Goal: Information Seeking & Learning: Learn about a topic

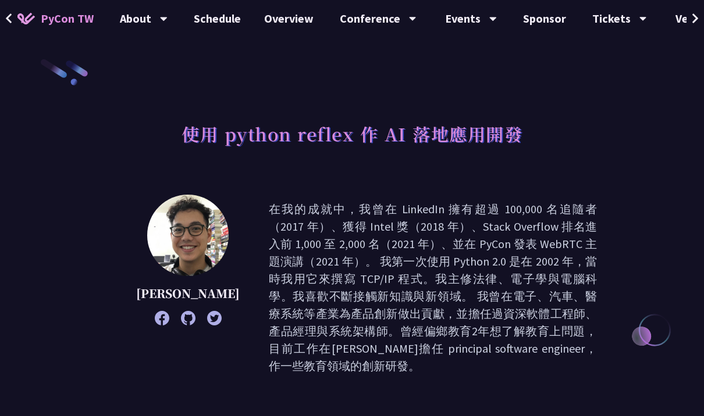
click at [15, 19] on button at bounding box center [8, 18] width 17 height 37
click at [17, 27] on button at bounding box center [8, 18] width 17 height 37
click at [19, 22] on img at bounding box center [25, 19] width 17 height 12
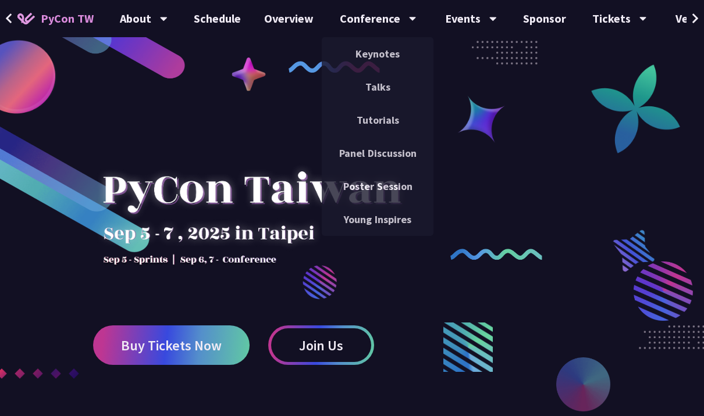
click at [397, 87] on link "Talks" at bounding box center [378, 86] width 112 height 27
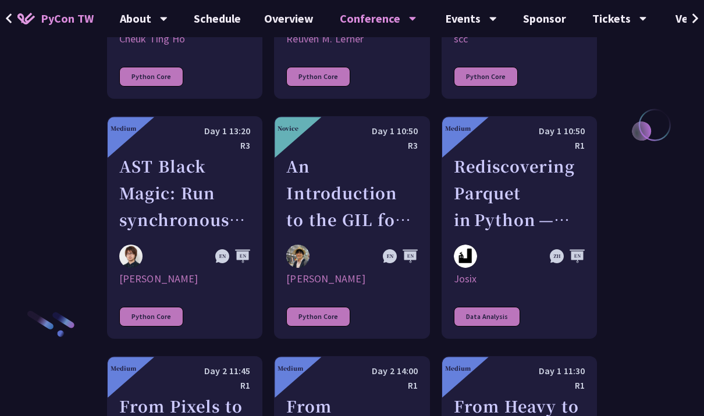
scroll to position [1638, 0]
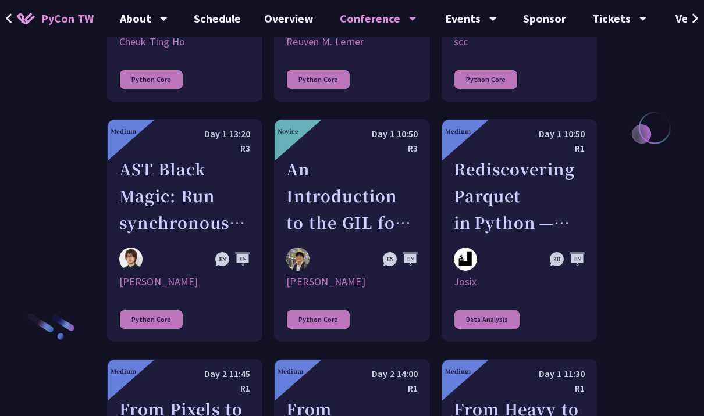
click at [379, 25] on div "Conference" at bounding box center [378, 18] width 77 height 37
click at [409, 17] on icon at bounding box center [413, 19] width 8 height 12
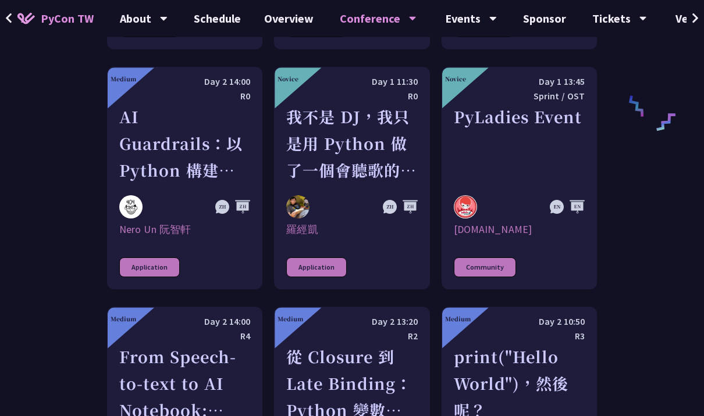
scroll to position [857, 0]
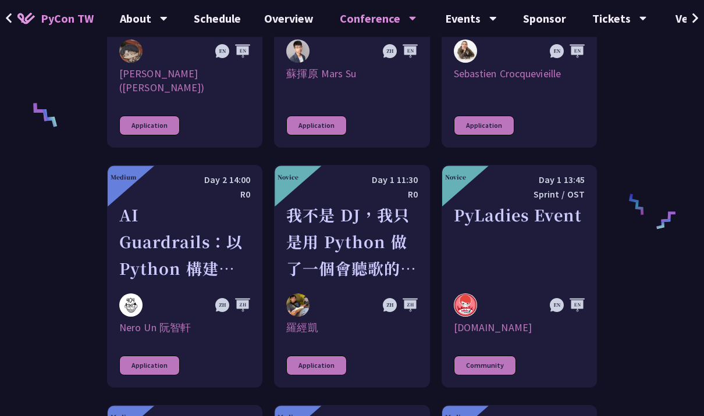
click at [288, 23] on link "Overview" at bounding box center [288, 18] width 73 height 37
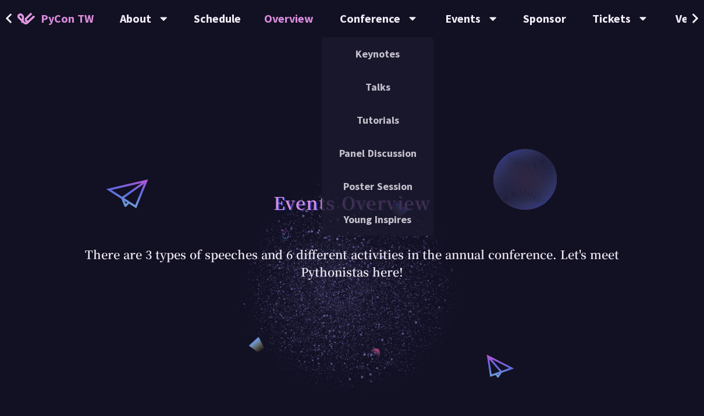
click at [379, 49] on link "Keynotes" at bounding box center [378, 53] width 112 height 27
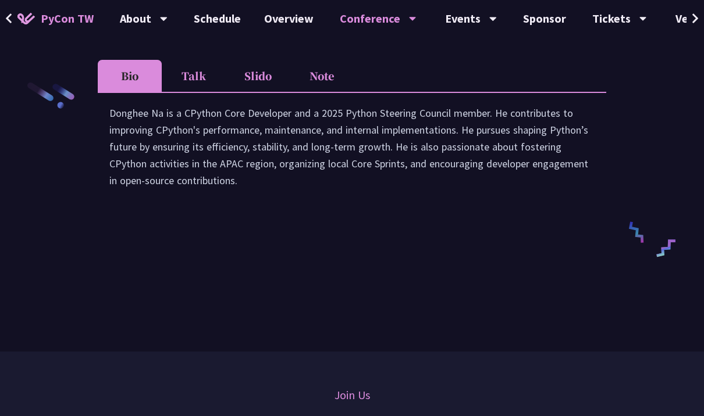
scroll to position [1784, 0]
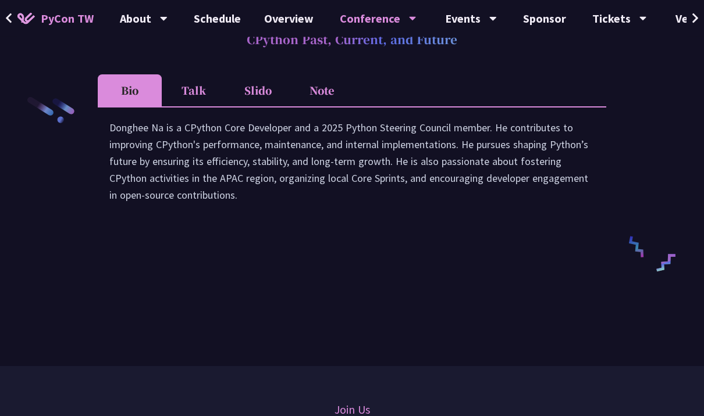
click at [389, 19] on div "Conference" at bounding box center [378, 18] width 77 height 37
click at [409, 14] on icon at bounding box center [413, 19] width 8 height 12
click at [385, 13] on div "Conference" at bounding box center [378, 18] width 77 height 37
click at [384, 16] on div "Conference" at bounding box center [378, 18] width 77 height 37
click at [391, 13] on div "Conference" at bounding box center [378, 18] width 77 height 37
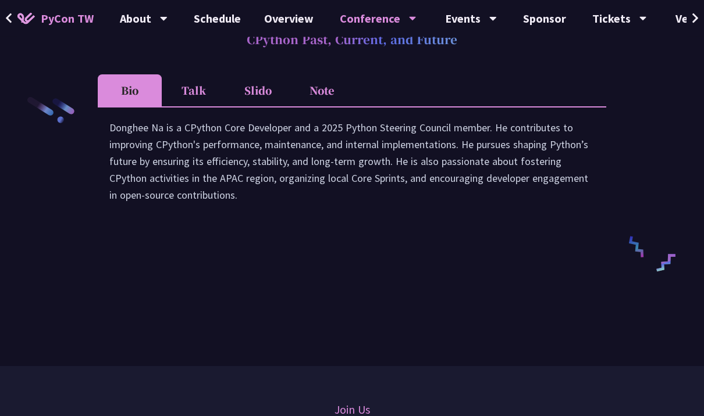
click at [389, 16] on div "Conference" at bounding box center [378, 18] width 77 height 37
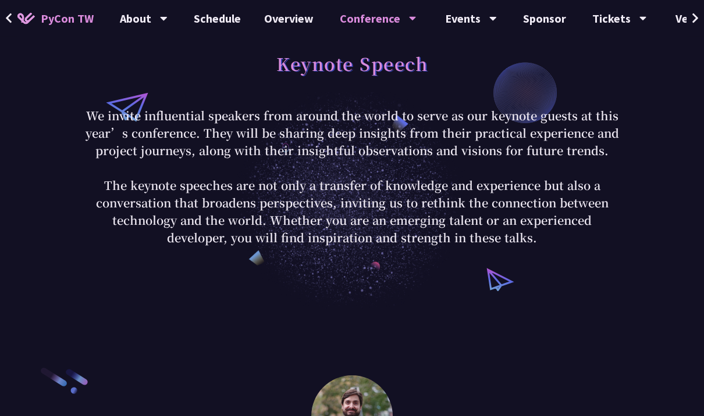
scroll to position [0, 0]
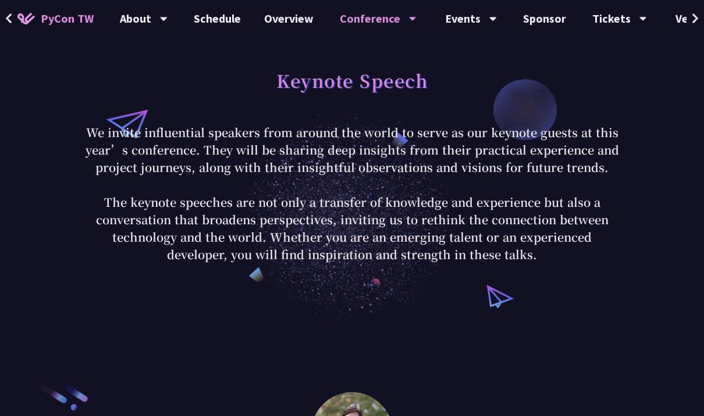
click at [394, 22] on div "Conference" at bounding box center [378, 18] width 77 height 37
click at [411, 15] on icon at bounding box center [413, 19] width 8 height 12
click at [395, 18] on div "Conference" at bounding box center [378, 18] width 77 height 37
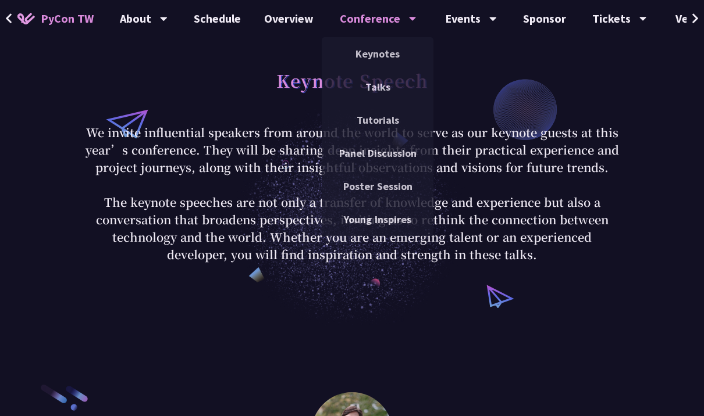
click at [385, 88] on link "Talks" at bounding box center [378, 86] width 112 height 27
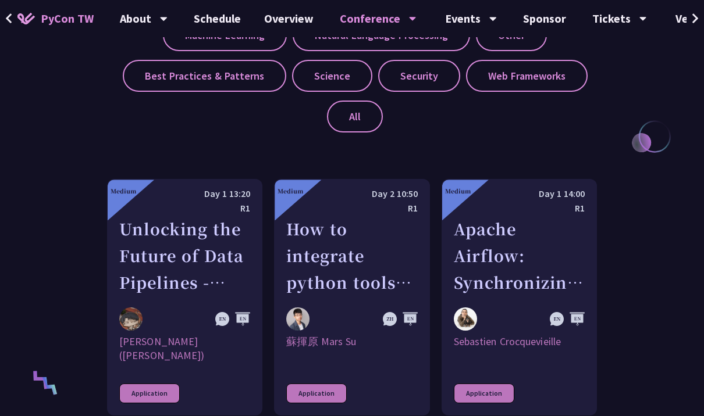
scroll to position [588, 0]
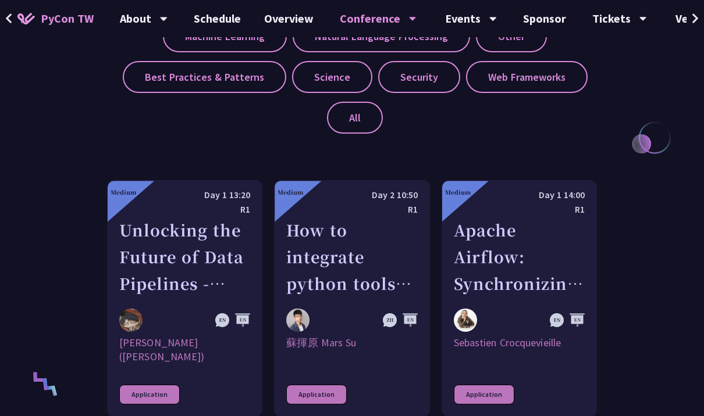
click at [557, 274] on div "Apache Airflow: Synchronizing Datasets across Multiple instances" at bounding box center [519, 257] width 131 height 80
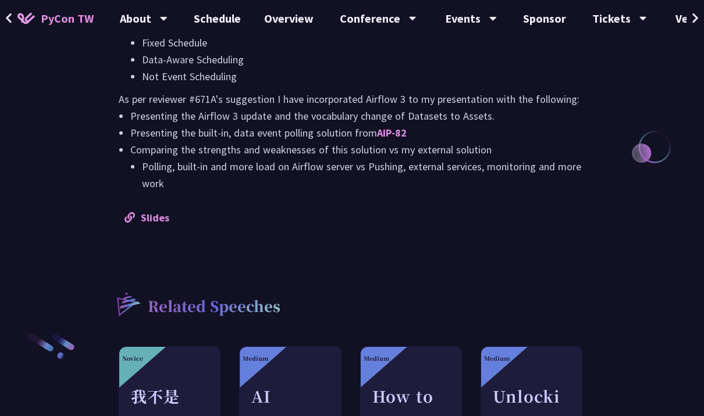
scroll to position [1182, 0]
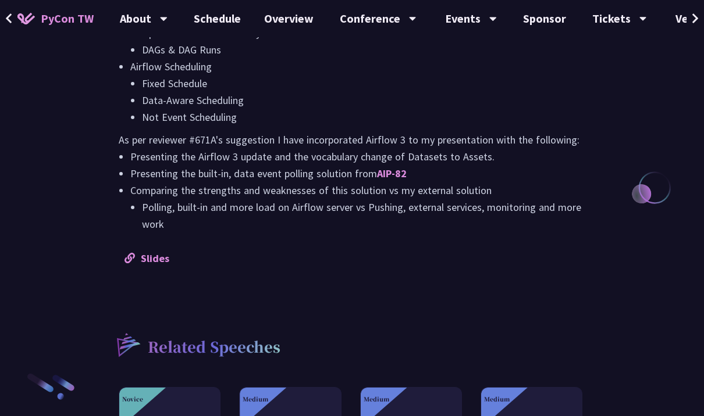
click at [159, 263] on link "Slides" at bounding box center [146, 258] width 45 height 13
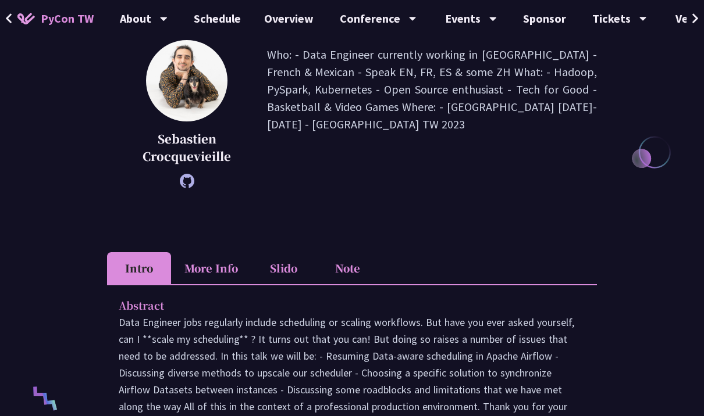
scroll to position [180, 0]
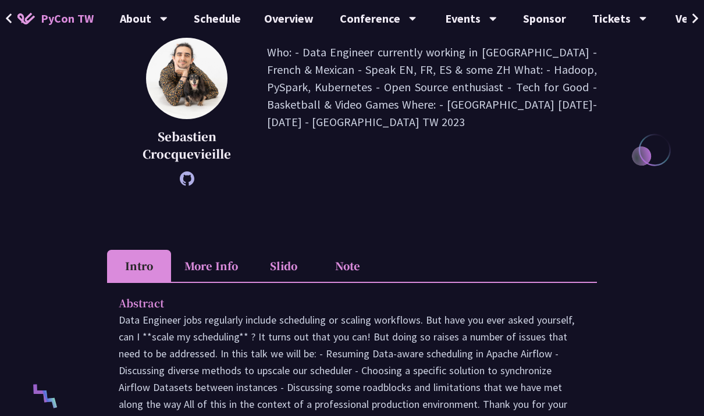
click at [220, 266] on li "More Info" at bounding box center [211, 266] width 80 height 32
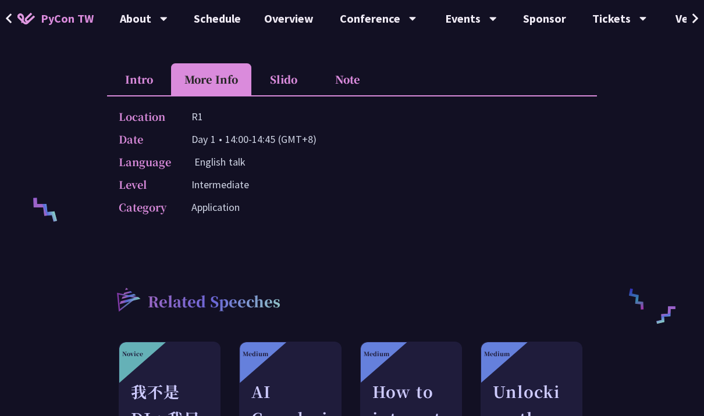
scroll to position [368, 0]
click at [289, 84] on li "Slido" at bounding box center [283, 79] width 64 height 32
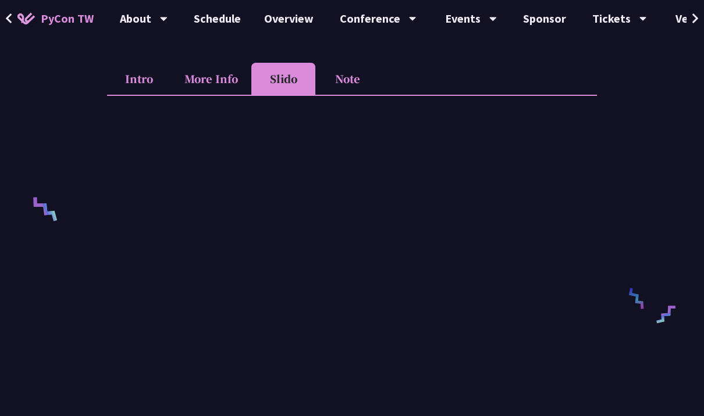
click at [348, 85] on li "Note" at bounding box center [347, 79] width 64 height 32
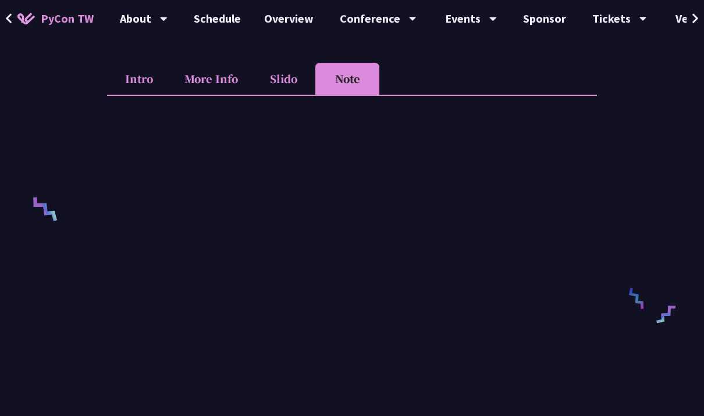
click at [281, 77] on li "Slido" at bounding box center [283, 79] width 64 height 32
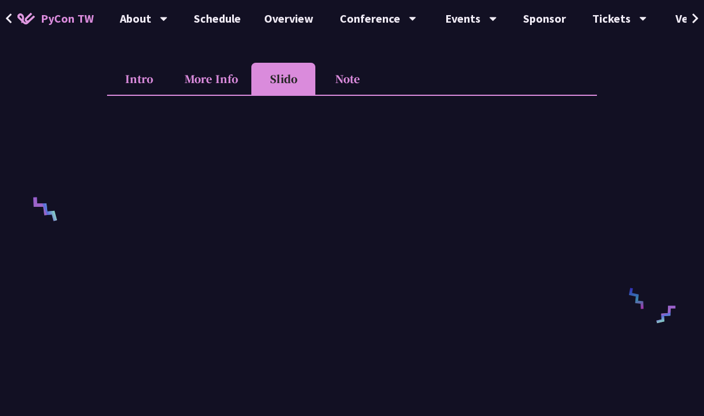
click at [228, 80] on li "More Info" at bounding box center [211, 79] width 80 height 32
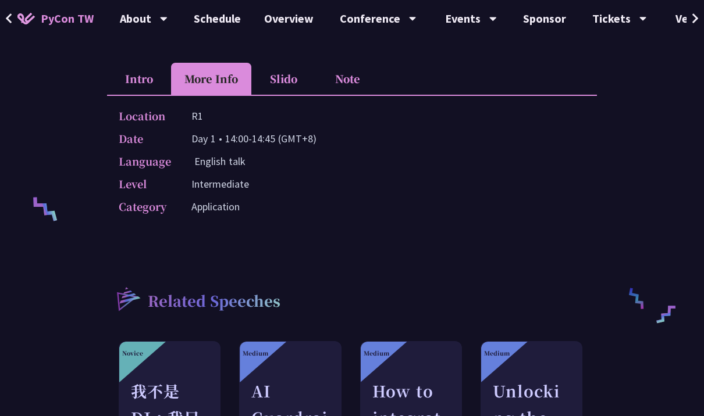
click at [273, 73] on li "Slido" at bounding box center [283, 79] width 64 height 32
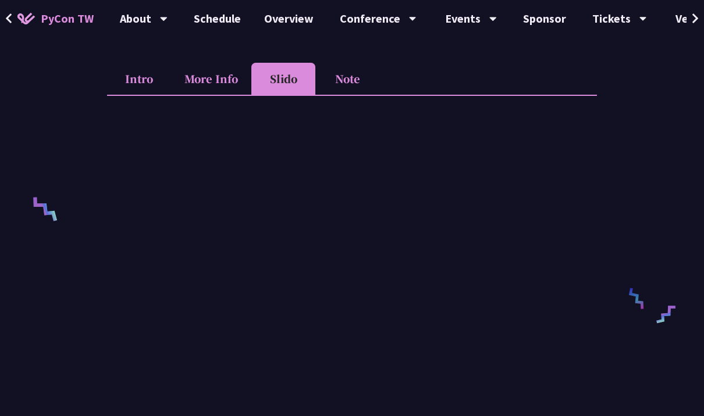
click at [288, 91] on li "Slido" at bounding box center [283, 79] width 64 height 32
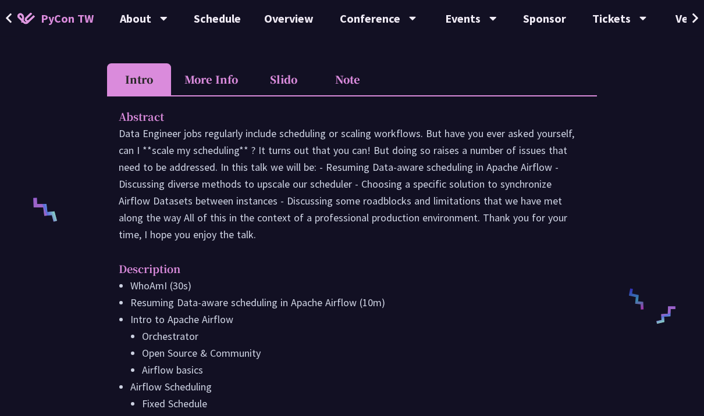
scroll to position [366, 0]
click at [284, 81] on li "Slido" at bounding box center [283, 80] width 64 height 32
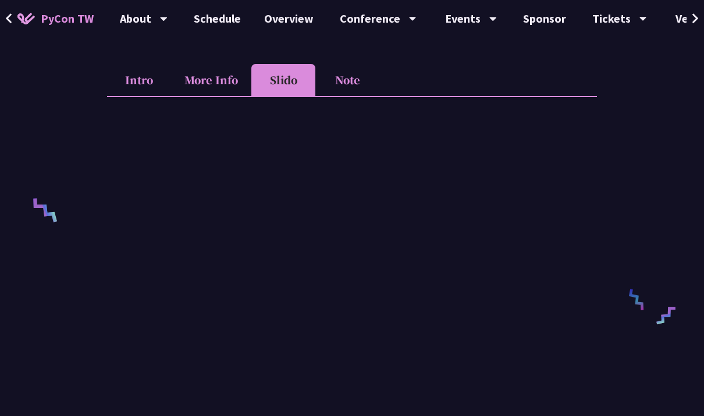
click at [137, 83] on li "Intro" at bounding box center [139, 80] width 64 height 32
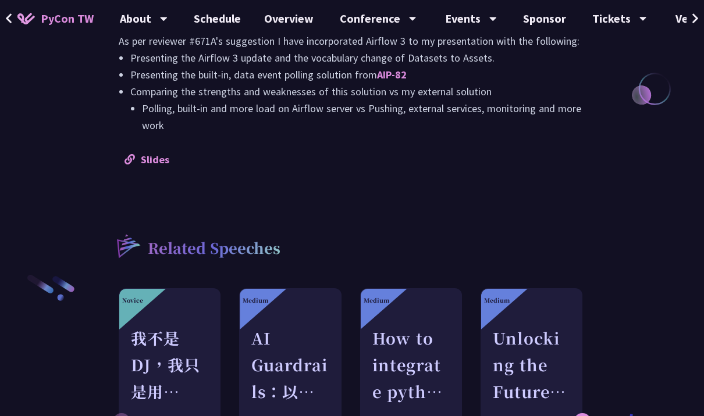
scroll to position [1178, 0]
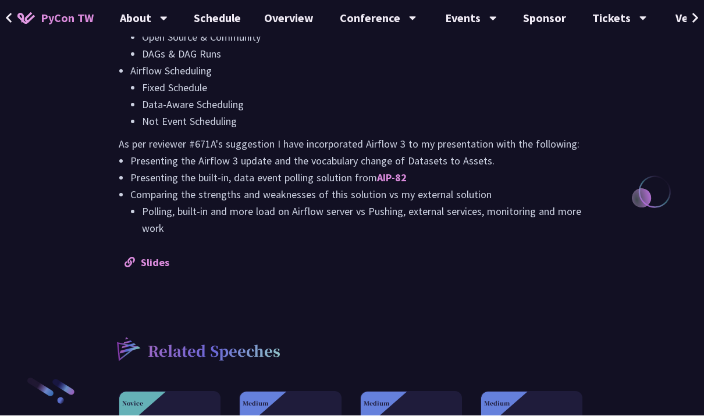
click at [159, 265] on link "Slides" at bounding box center [146, 262] width 45 height 13
